Goal: Information Seeking & Learning: Learn about a topic

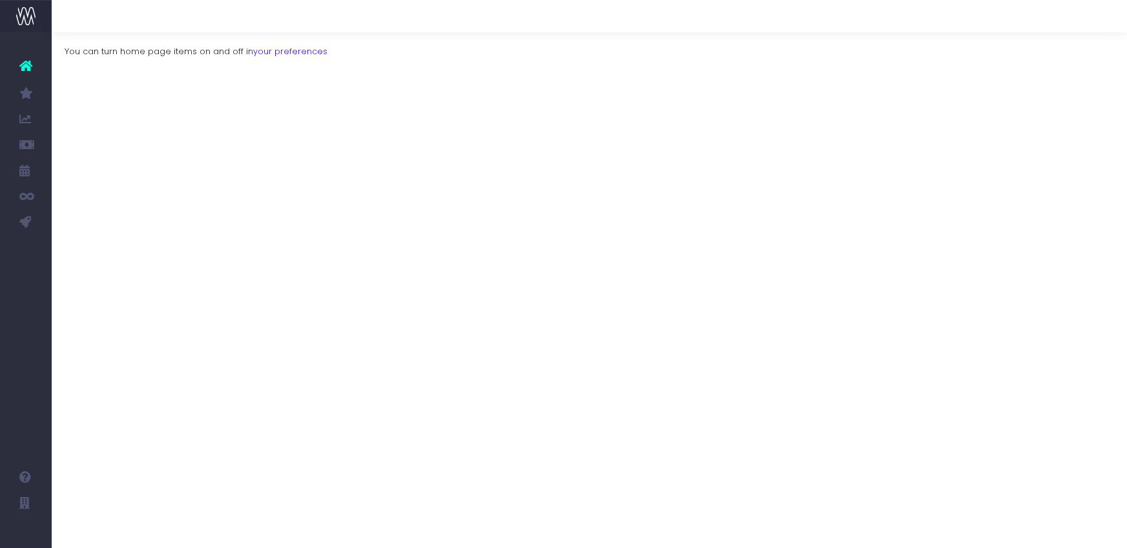
drag, startPoint x: 112, startPoint y: 295, endPoint x: 428, endPoint y: 80, distance: 382.1
click at [111, 295] on span "Koto Revenue Recognition" at bounding box center [93, 300] width 45 height 34
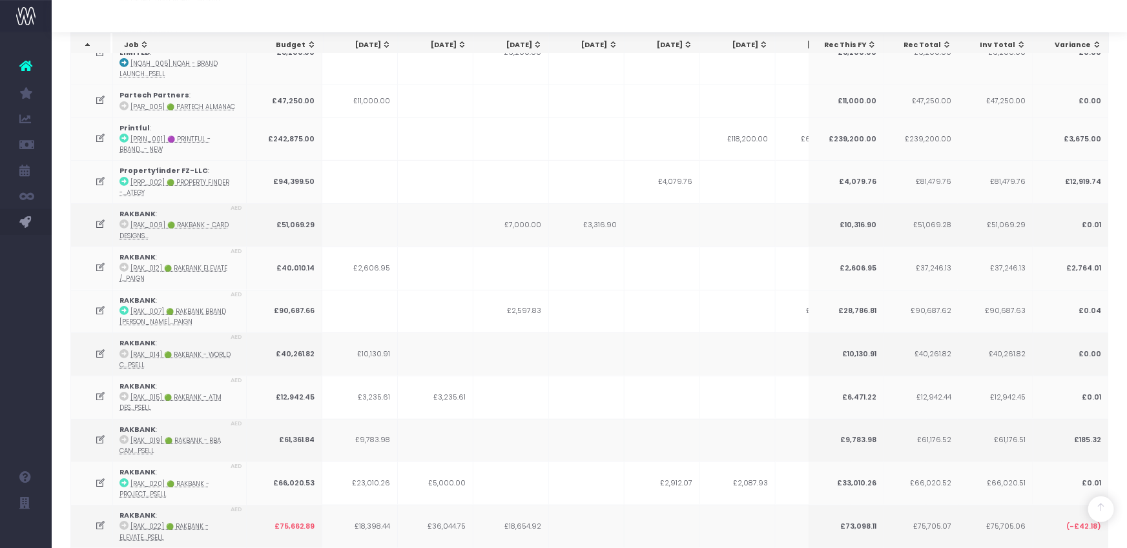
scroll to position [2779, 0]
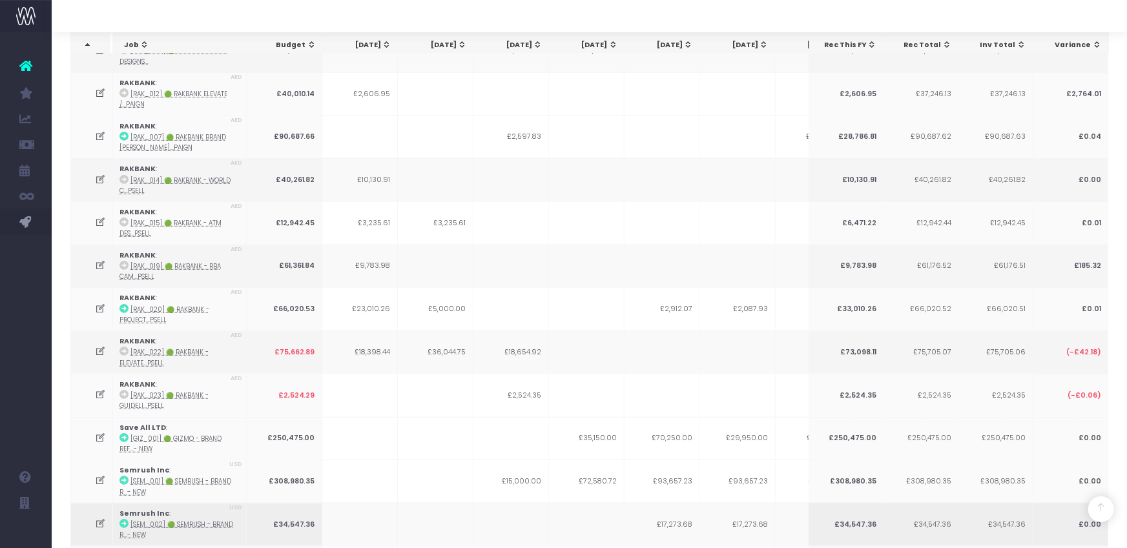
click at [100, 519] on icon at bounding box center [100, 524] width 11 height 11
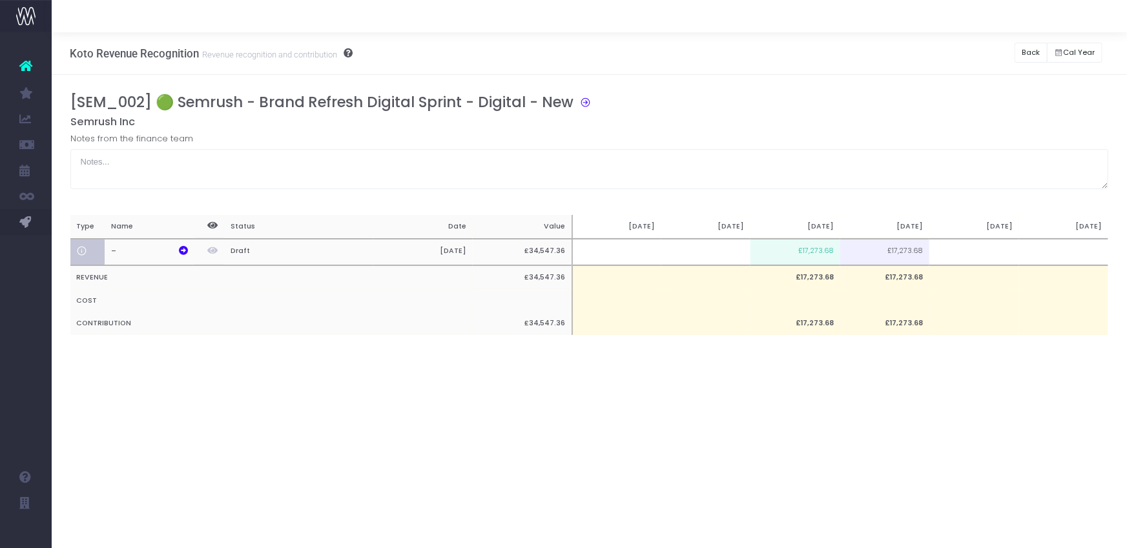
scroll to position [0, 0]
click at [804, 254] on td "£17,273.68" at bounding box center [795, 252] width 89 height 26
type input "3500"
click at [1031, 51] on button "Back" at bounding box center [1031, 53] width 33 height 20
